Goal: Obtain resource: Obtain resource

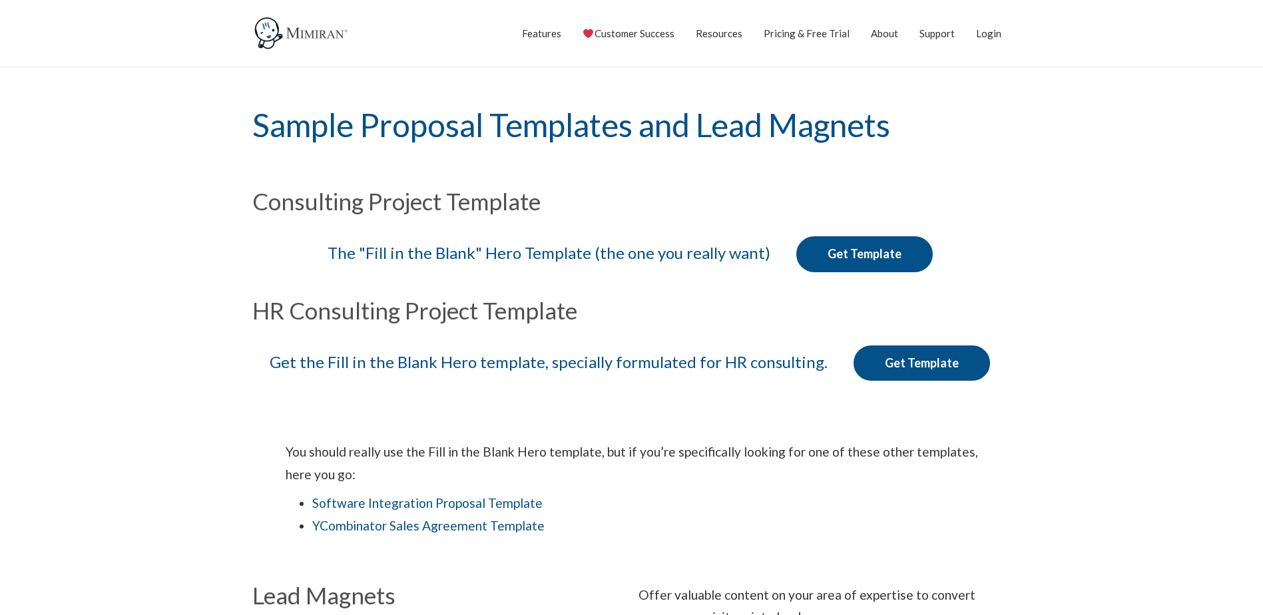
click at [940, 350] on link "Get Template" at bounding box center [921, 363] width 136 height 36
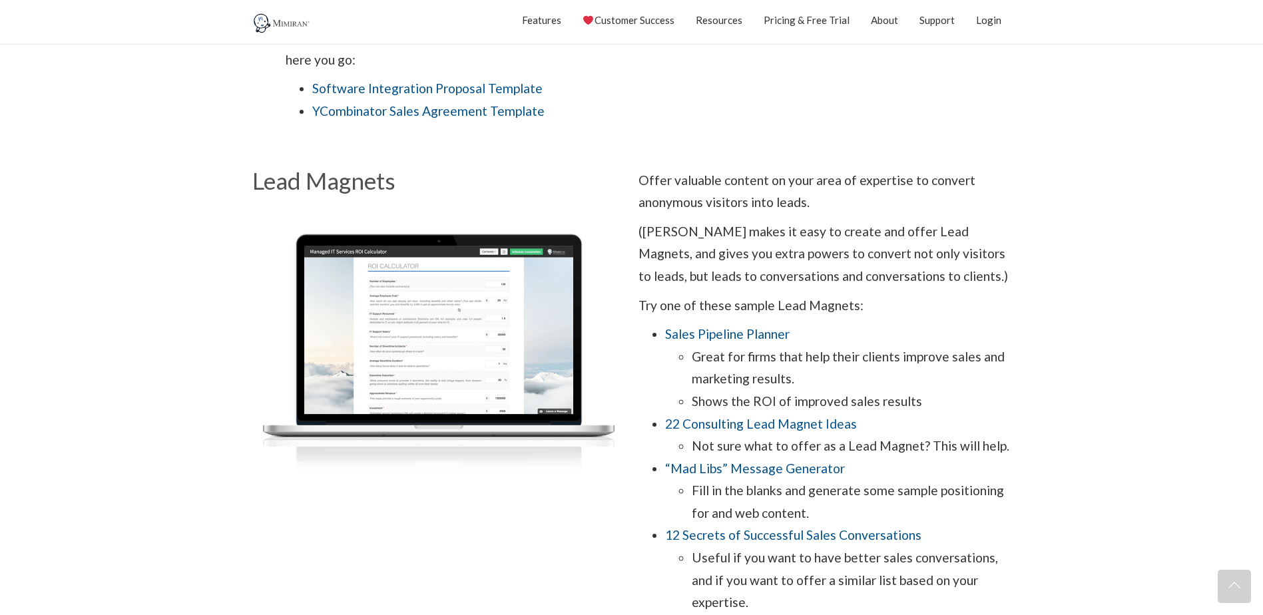
scroll to position [466, 0]
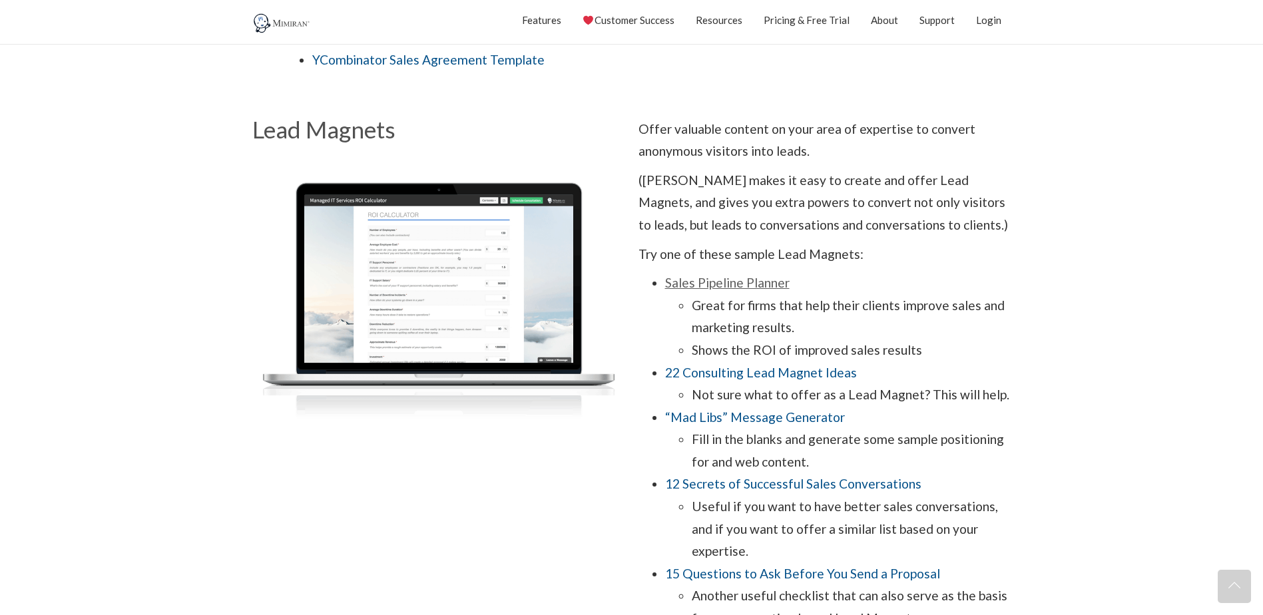
click at [759, 290] on link "Sales Pipeline Planner" at bounding box center [727, 282] width 124 height 15
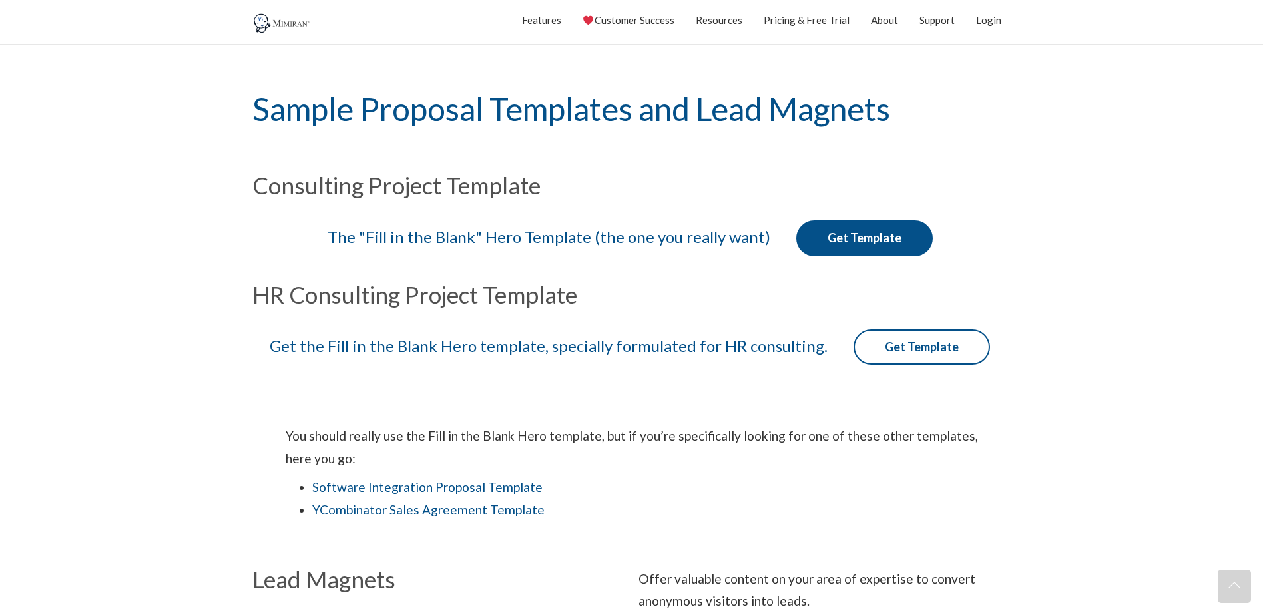
scroll to position [0, 0]
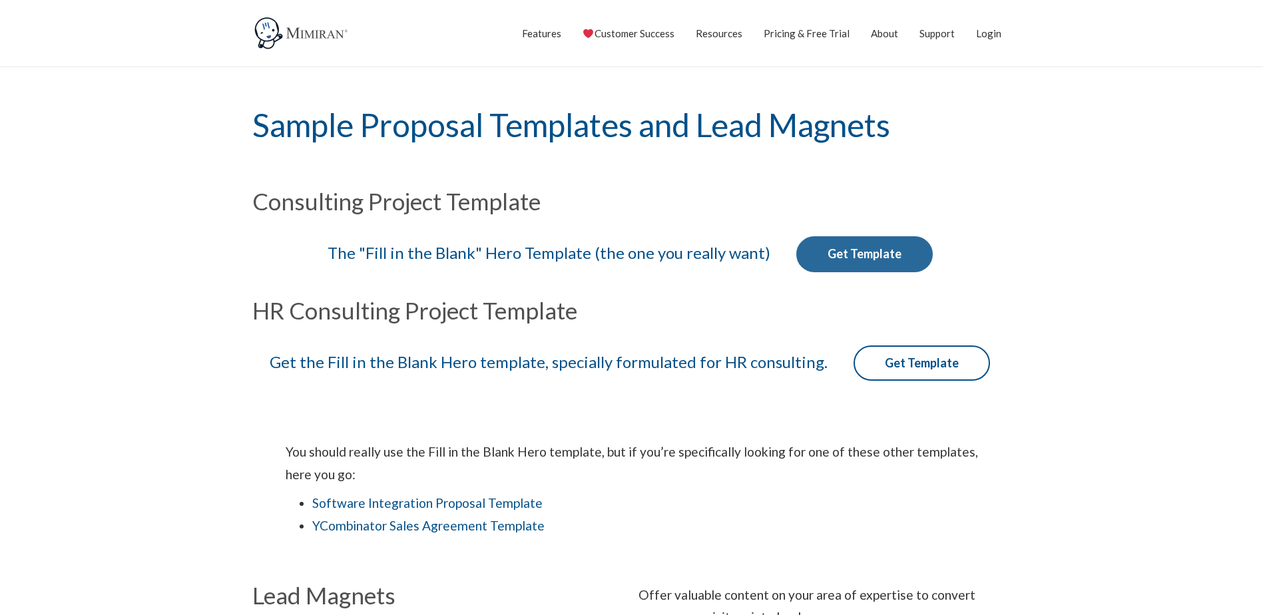
click at [837, 270] on link "Get Template" at bounding box center [864, 254] width 136 height 36
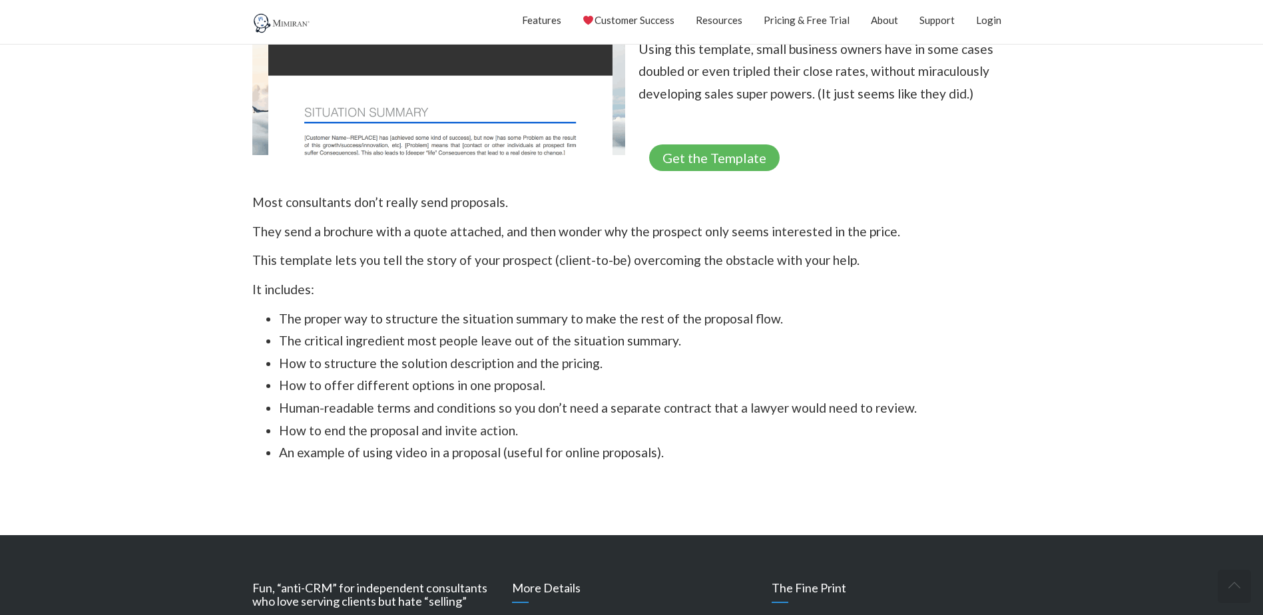
scroll to position [399, 0]
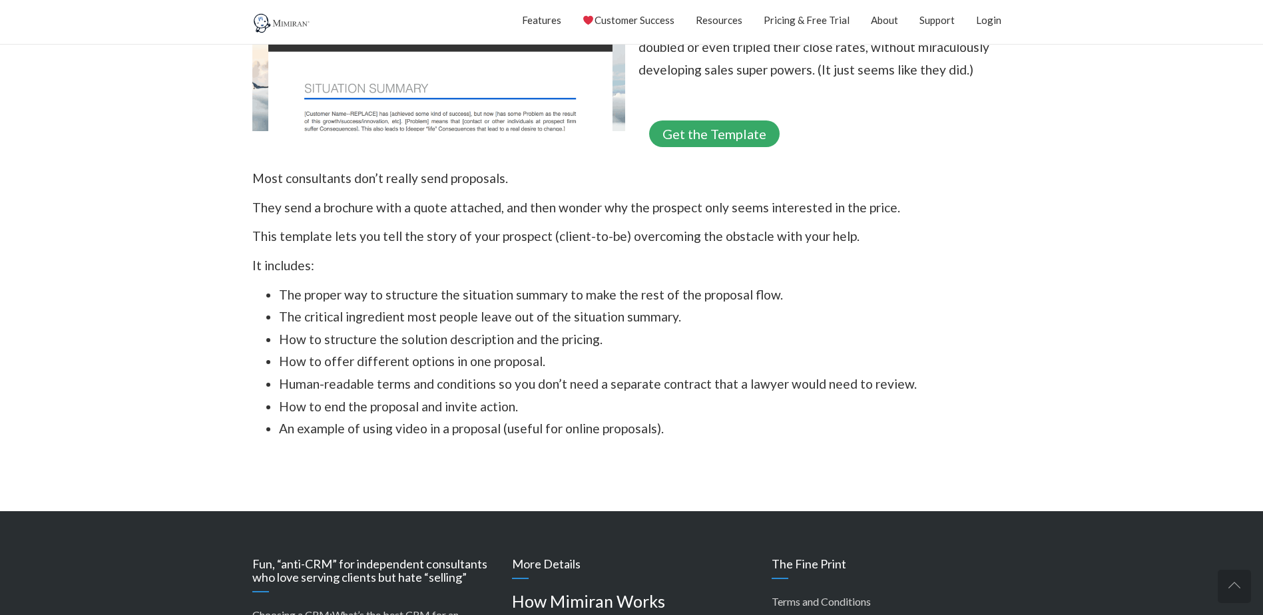
click at [761, 142] on link "Get the Template" at bounding box center [714, 133] width 130 height 27
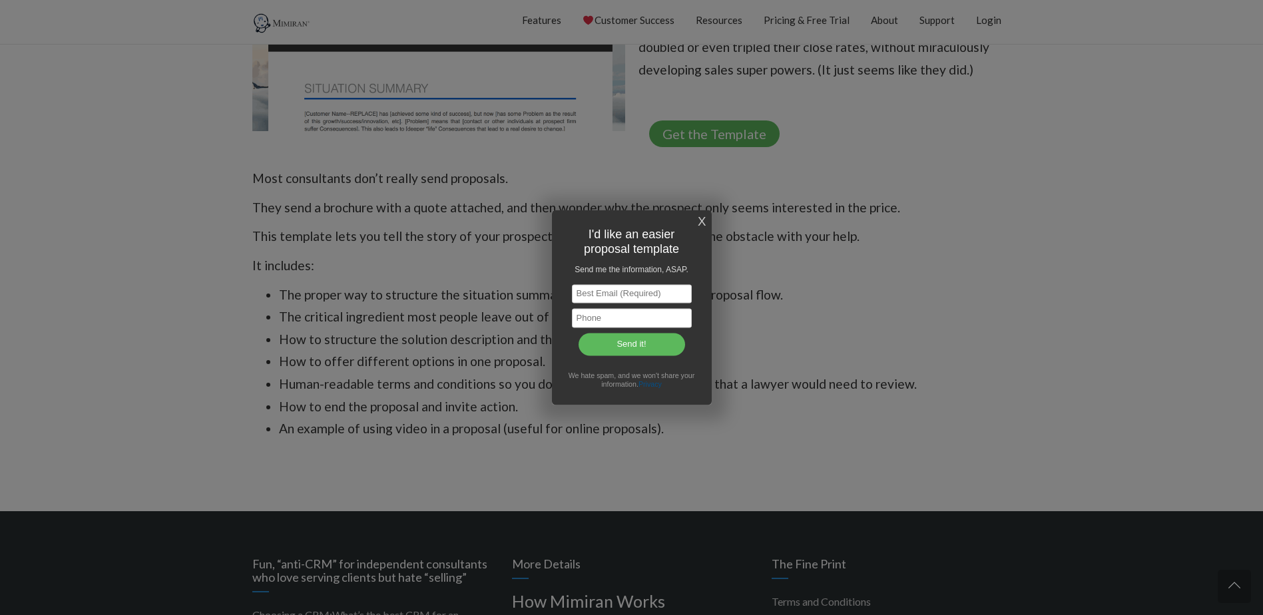
click at [699, 220] on link "X" at bounding box center [701, 222] width 8 height 22
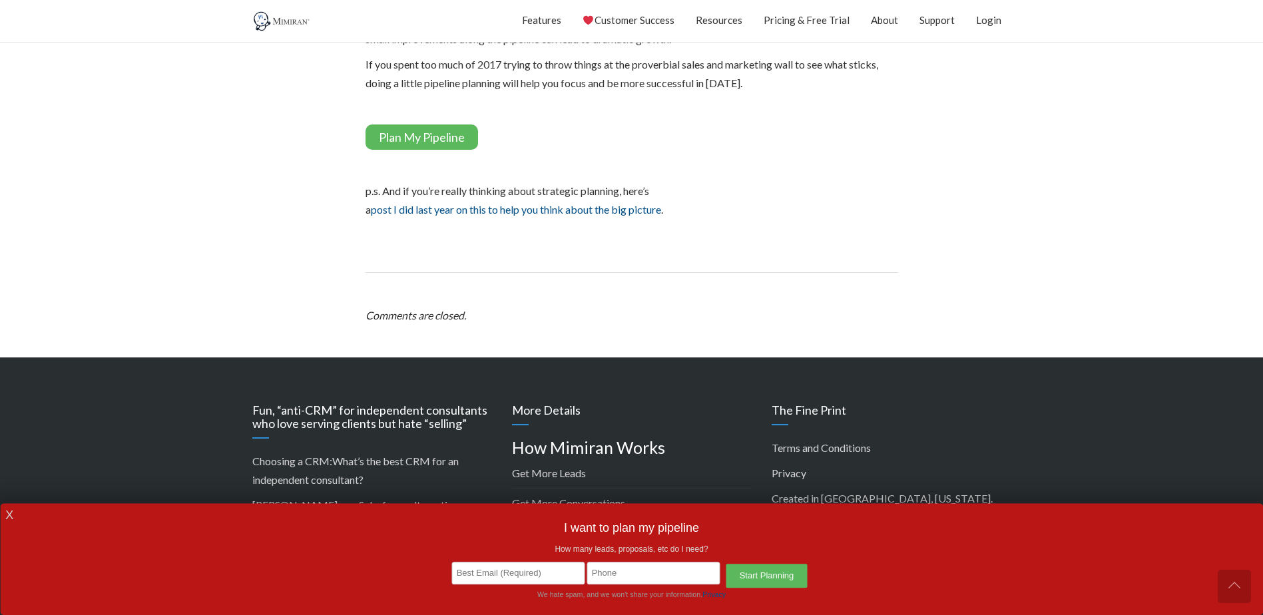
scroll to position [732, 0]
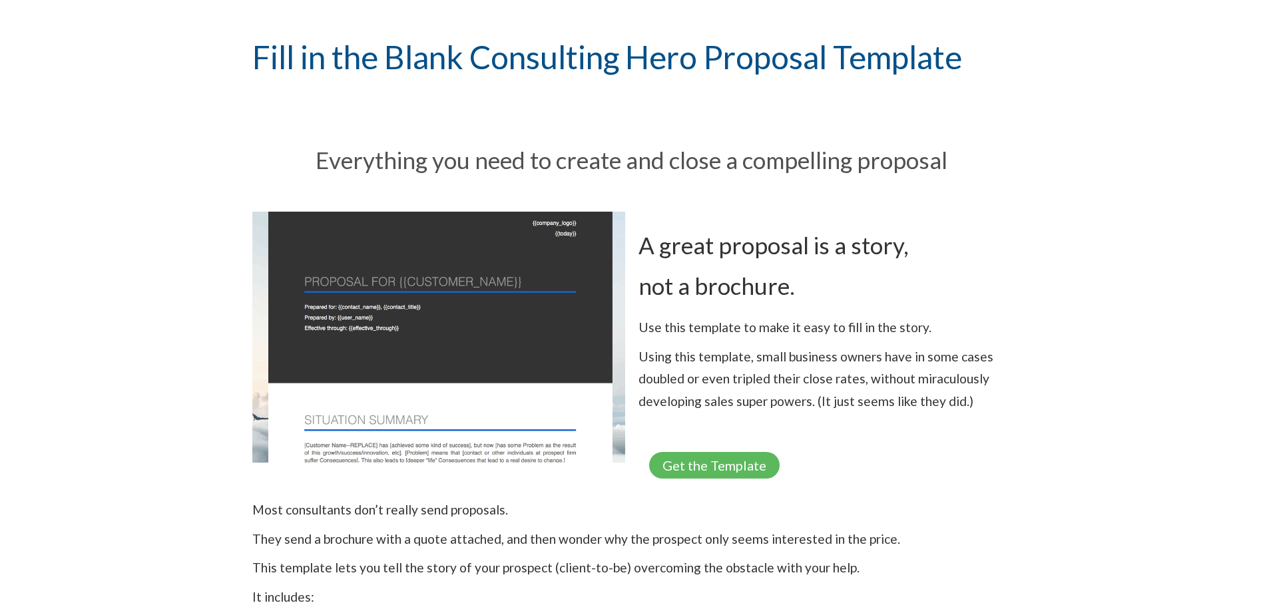
scroll to position [133, 0]
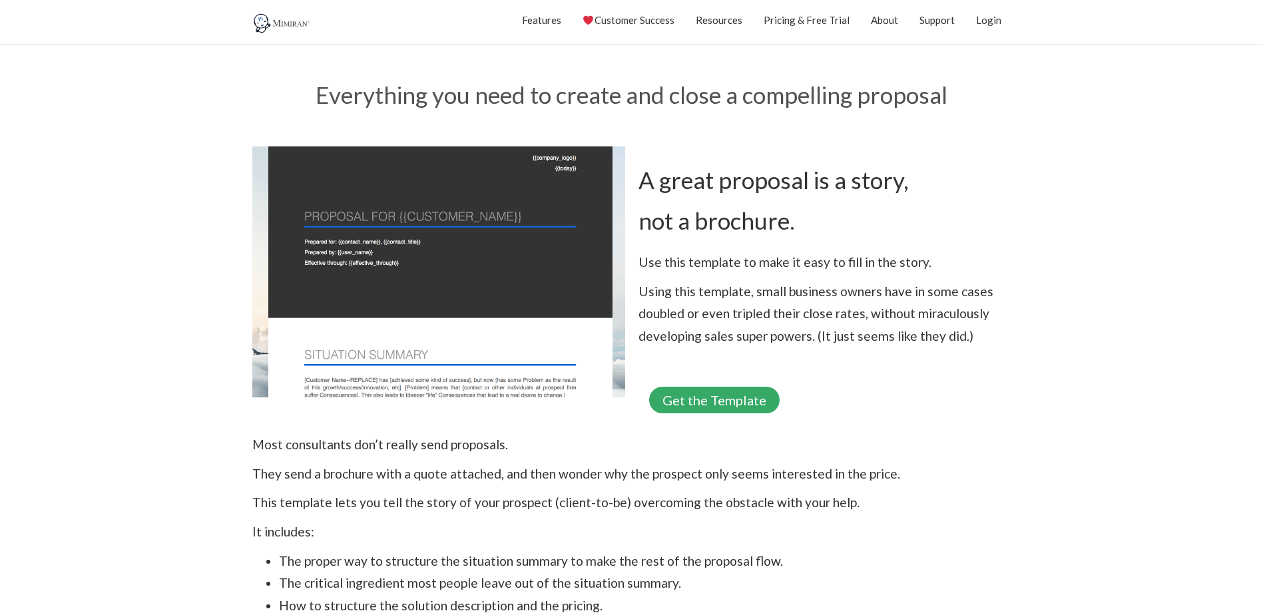
click at [722, 399] on link "Get the Template" at bounding box center [714, 400] width 130 height 27
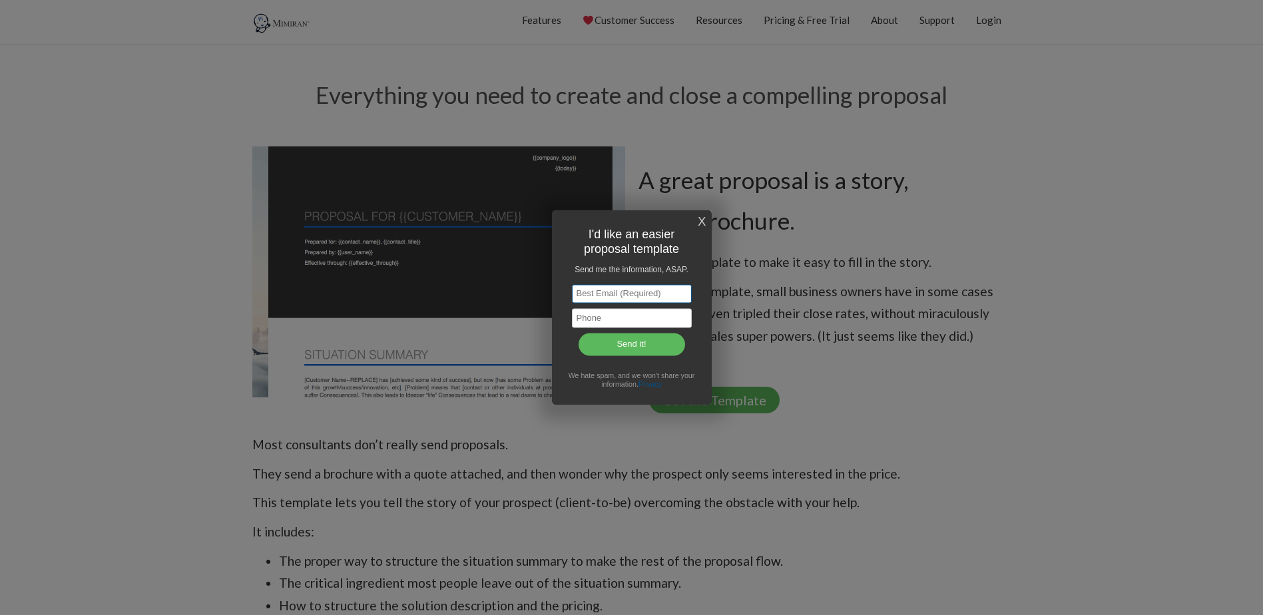
click at [608, 293] on input "text" at bounding box center [632, 293] width 120 height 19
type input "alejandro@uptalentconsulting.com"
click at [608, 312] on input "text" at bounding box center [632, 318] width 120 height 19
click at [632, 339] on input "Send it!" at bounding box center [631, 344] width 106 height 25
